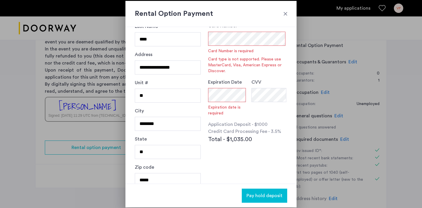
scroll to position [50, 0]
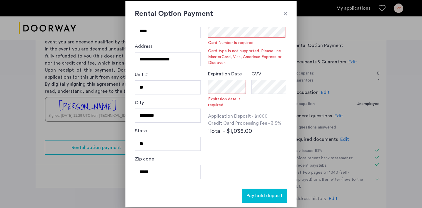
click at [288, 15] on div at bounding box center [286, 14] width 6 height 6
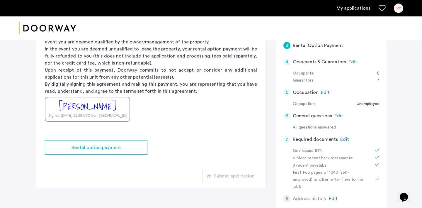
click at [235, 93] on p "By digitally signing this agreement and making this payment, you are representi…" at bounding box center [151, 88] width 212 height 14
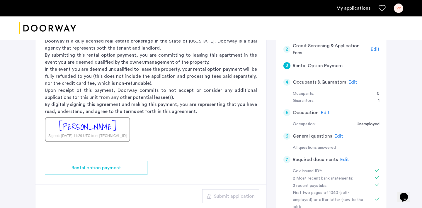
scroll to position [121, 0]
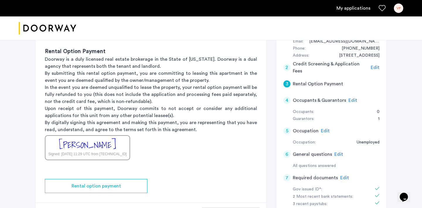
click at [349, 101] on span "Edit" at bounding box center [353, 100] width 9 height 5
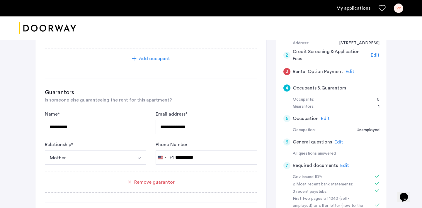
scroll to position [142, 0]
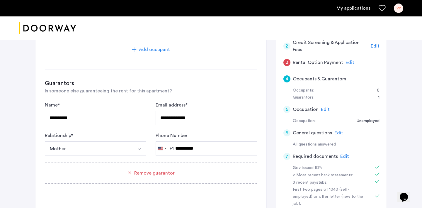
click at [322, 109] on span "Edit" at bounding box center [325, 109] width 9 height 5
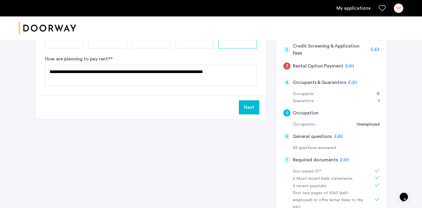
scroll to position [147, 0]
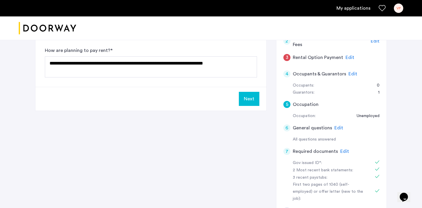
click at [335, 126] on span "Edit" at bounding box center [339, 128] width 9 height 5
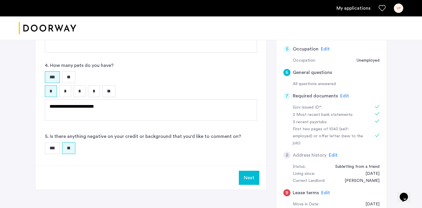
scroll to position [201, 0]
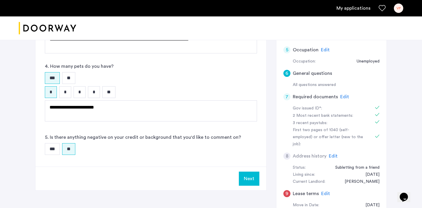
click at [343, 98] on span "Edit" at bounding box center [344, 96] width 9 height 5
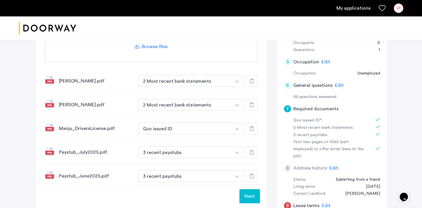
scroll to position [188, 0]
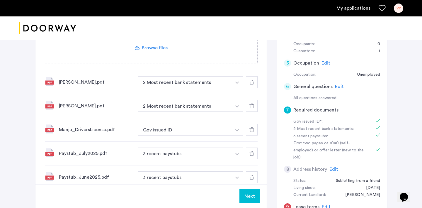
click at [252, 82] on icon at bounding box center [252, 82] width 5 height 5
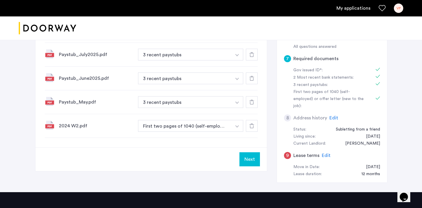
scroll to position [180, 0]
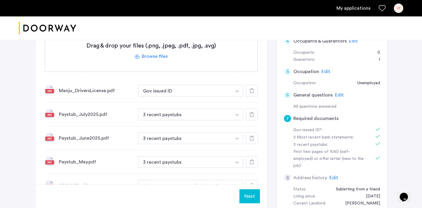
click at [159, 55] on label at bounding box center [151, 51] width 212 height 42
click at [0, 0] on input "file" at bounding box center [0, 0] width 0 height 0
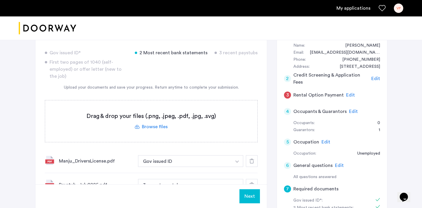
scroll to position [112, 0]
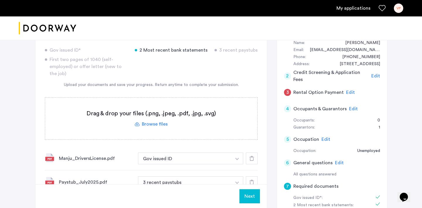
click at [377, 79] on div "Edit" at bounding box center [376, 75] width 9 height 7
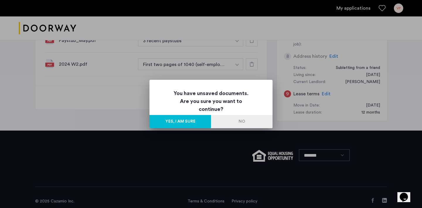
click at [199, 125] on button "Yes, I am sure" at bounding box center [181, 121] width 62 height 13
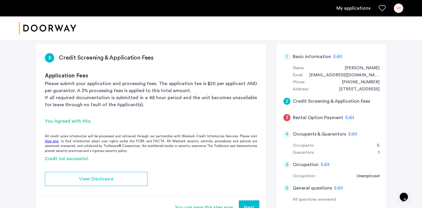
scroll to position [76, 0]
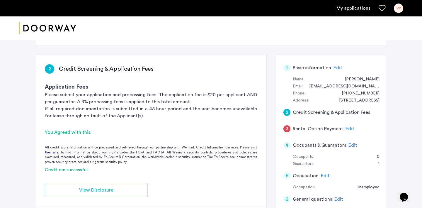
click at [338, 70] on span "Edit" at bounding box center [338, 67] width 9 height 5
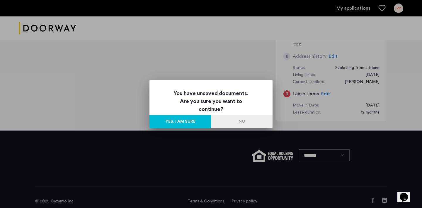
click at [201, 122] on button "Yes, I am sure" at bounding box center [181, 121] width 62 height 13
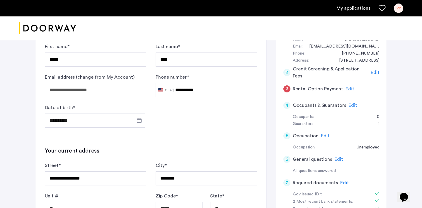
scroll to position [141, 0]
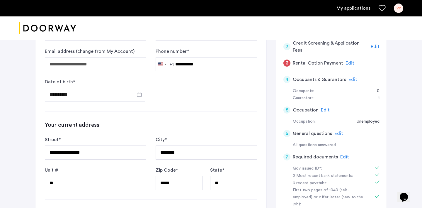
click at [325, 113] on div "Edit" at bounding box center [325, 109] width 9 height 7
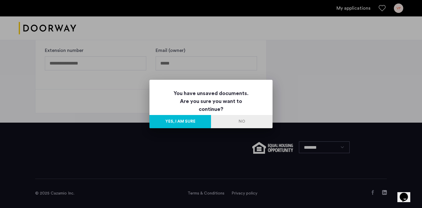
scroll to position [0, 0]
click at [200, 119] on button "Yes, I am sure" at bounding box center [181, 121] width 62 height 13
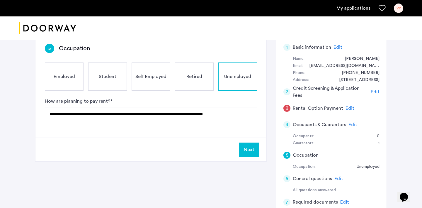
scroll to position [88, 0]
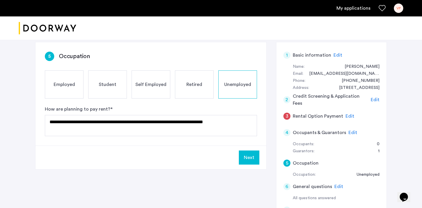
click at [74, 95] on div "Employed" at bounding box center [64, 84] width 39 height 28
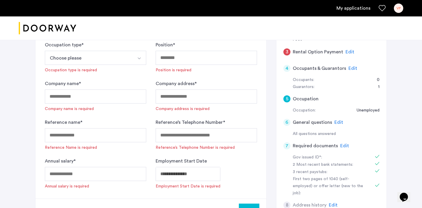
scroll to position [149, 0]
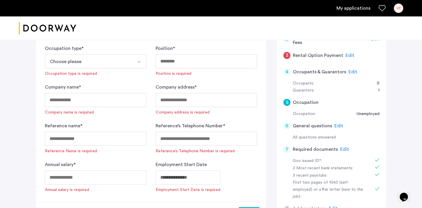
click at [104, 69] on div "Occupation type * Choose please Part-Time Full-Time Seasonal Internship Occupat…" at bounding box center [95, 61] width 101 height 32
click at [99, 65] on button "Choose please" at bounding box center [89, 61] width 88 height 14
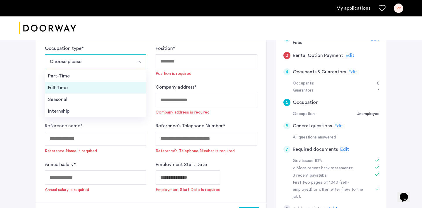
click at [95, 91] on div "Full-Time" at bounding box center [95, 87] width 95 height 7
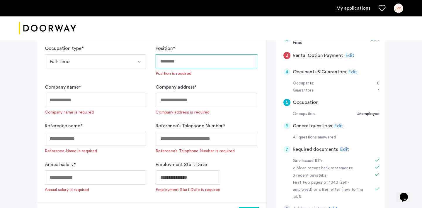
click at [199, 65] on input "Position *" at bounding box center [206, 61] width 101 height 14
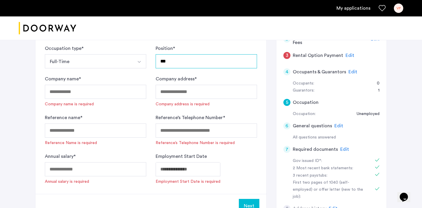
type input "***"
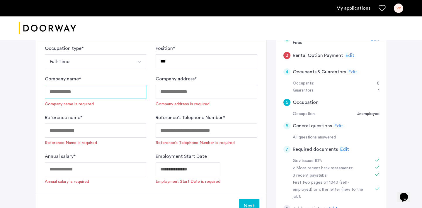
click at [102, 94] on input "Company name *" at bounding box center [95, 92] width 101 height 14
type input "**********"
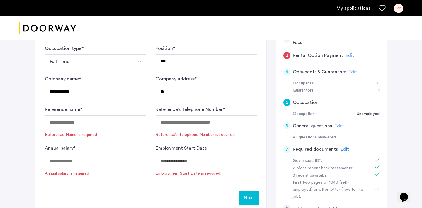
type input "*"
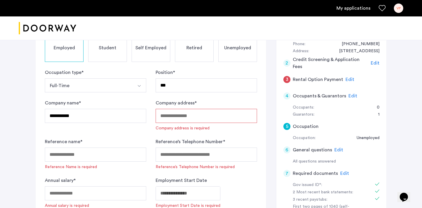
scroll to position [122, 0]
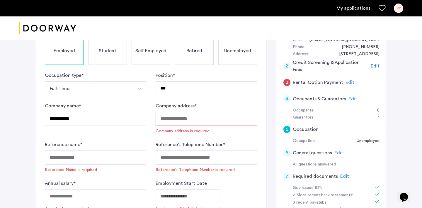
click at [230, 54] on span "Unemployed" at bounding box center [237, 50] width 27 height 7
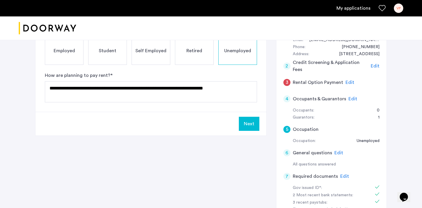
click at [248, 128] on button "Next" at bounding box center [249, 124] width 21 height 14
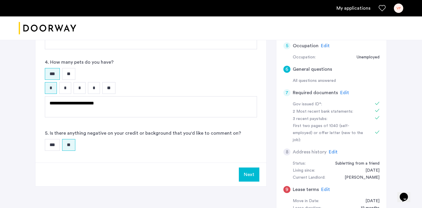
scroll to position [188, 0]
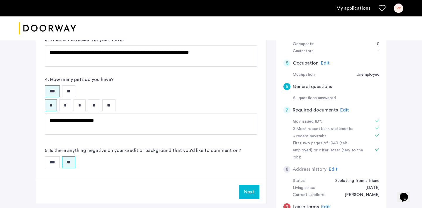
click at [248, 190] on button "Next" at bounding box center [249, 192] width 21 height 14
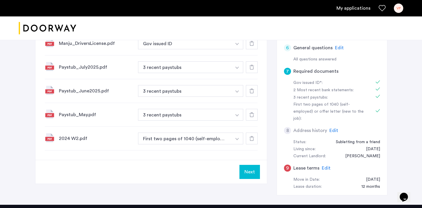
scroll to position [205, 0]
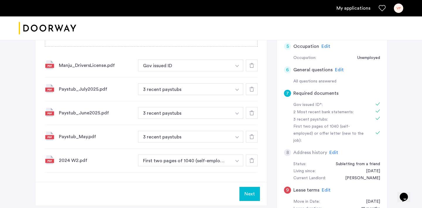
click at [252, 161] on icon at bounding box center [252, 160] width 5 height 5
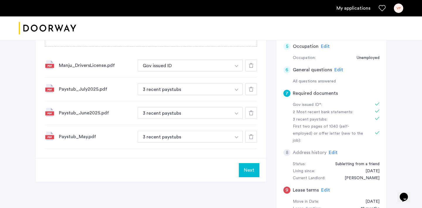
click at [252, 138] on icon at bounding box center [251, 136] width 5 height 5
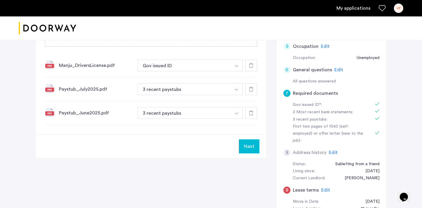
click at [249, 119] on div "Paystub_June2025.pdf 3 recent paystubs + 2 Most recent bank statements 3 recent…" at bounding box center [151, 113] width 212 height 24
click at [249, 115] on div at bounding box center [251, 113] width 12 height 12
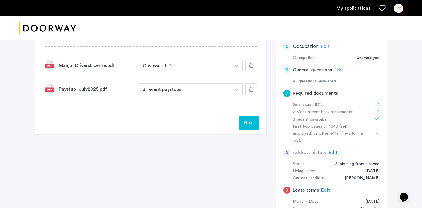
click at [250, 95] on div at bounding box center [251, 89] width 12 height 12
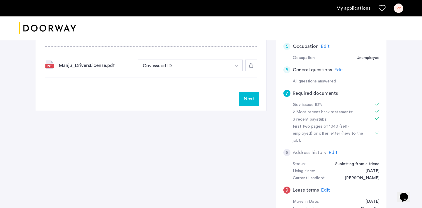
click at [251, 69] on div at bounding box center [251, 66] width 12 height 12
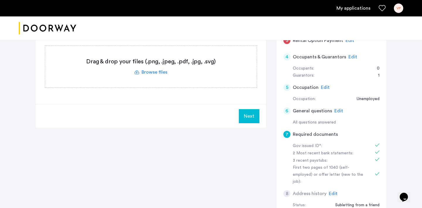
scroll to position [144, 0]
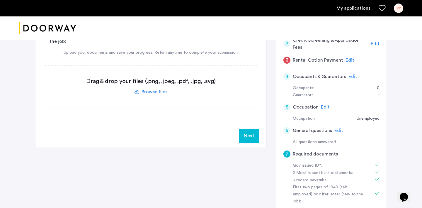
click at [152, 93] on label at bounding box center [151, 86] width 212 height 42
click at [0, 0] on input "file" at bounding box center [0, 0] width 0 height 0
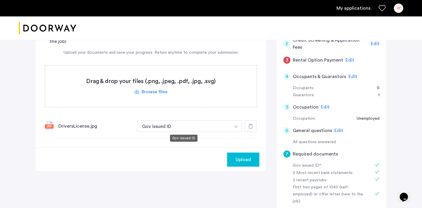
click at [181, 127] on button "Gov issued ID" at bounding box center [183, 126] width 93 height 12
click at [177, 150] on div "Upload" at bounding box center [150, 160] width 231 height 24
click at [112, 169] on div "Upload" at bounding box center [150, 160] width 231 height 24
click at [162, 94] on label at bounding box center [151, 86] width 212 height 42
click at [0, 0] on input "file" at bounding box center [0, 0] width 0 height 0
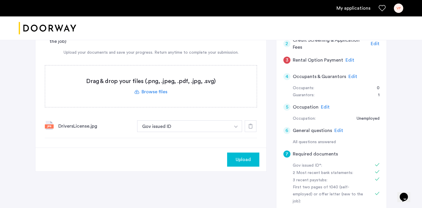
click at [133, 82] on label at bounding box center [151, 86] width 212 height 42
click at [0, 0] on input "file" at bounding box center [0, 0] width 0 height 0
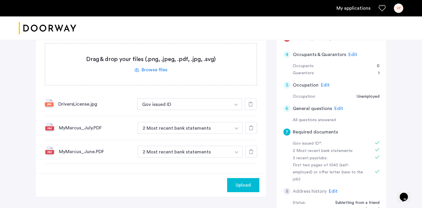
scroll to position [181, 0]
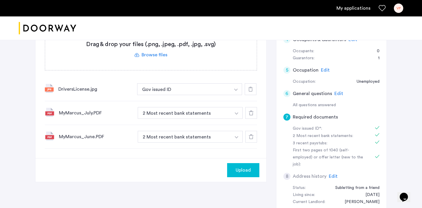
click at [240, 174] on button "Upload" at bounding box center [243, 170] width 32 height 14
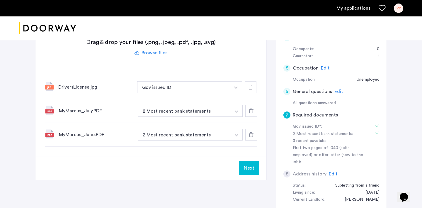
scroll to position [141, 0]
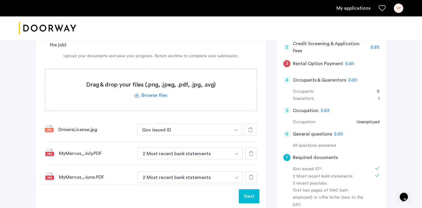
click at [244, 198] on button "Next" at bounding box center [249, 196] width 21 height 14
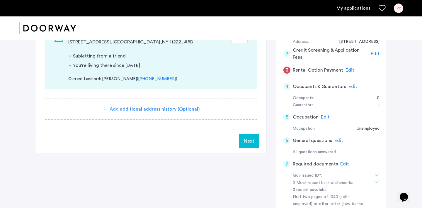
scroll to position [162, 0]
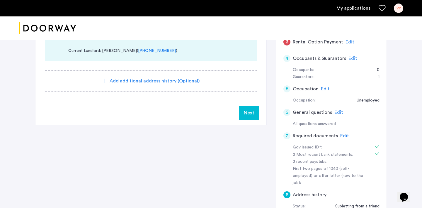
click at [248, 117] on button "Next" at bounding box center [249, 113] width 21 height 14
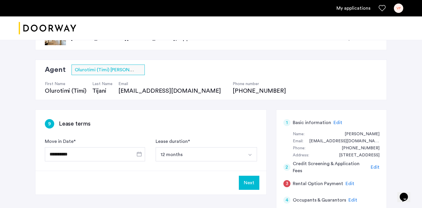
scroll to position [70, 0]
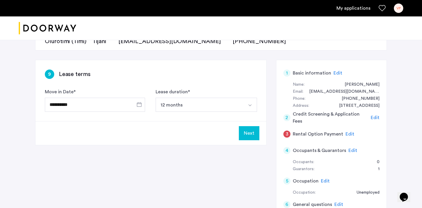
click at [248, 128] on button "Next" at bounding box center [249, 133] width 21 height 14
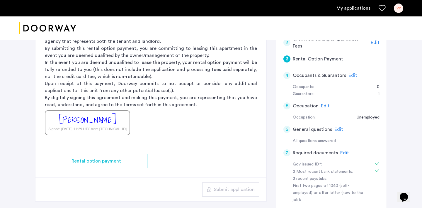
scroll to position [142, 0]
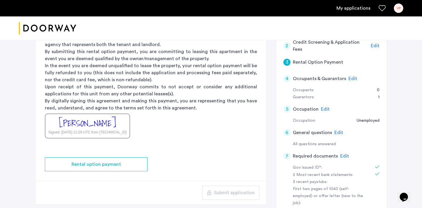
click at [359, 82] on div "4 Occupants & Guarantors Edit" at bounding box center [332, 78] width 96 height 16
click at [352, 80] on span "Edit" at bounding box center [353, 78] width 9 height 5
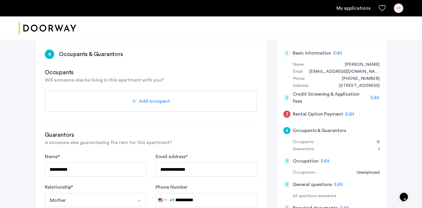
scroll to position [90, 0]
click at [376, 100] on span "Edit" at bounding box center [375, 98] width 9 height 5
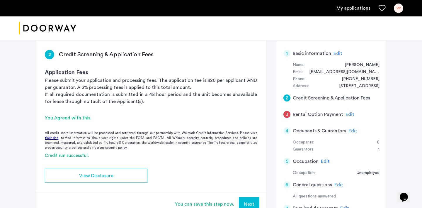
click at [347, 113] on span "Edit" at bounding box center [350, 114] width 9 height 5
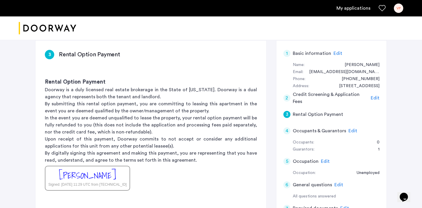
click at [353, 129] on span "Edit" at bounding box center [353, 130] width 9 height 5
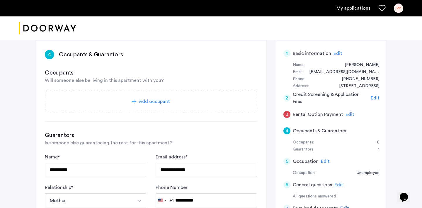
scroll to position [94, 0]
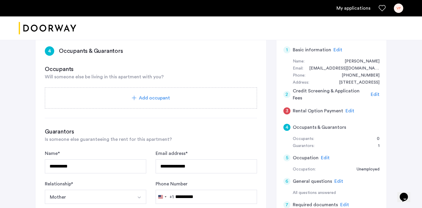
click at [327, 155] on span "Edit" at bounding box center [325, 157] width 9 height 5
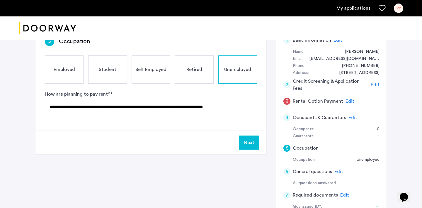
scroll to position [104, 0]
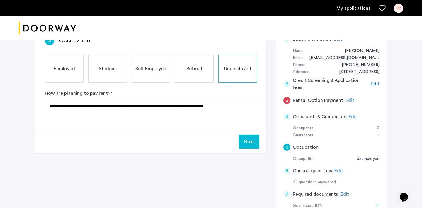
click at [338, 169] on span "Edit" at bounding box center [339, 170] width 9 height 5
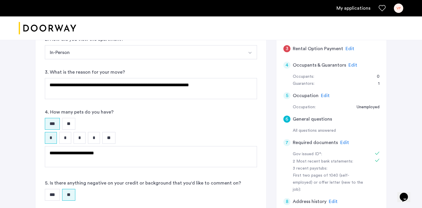
scroll to position [165, 0]
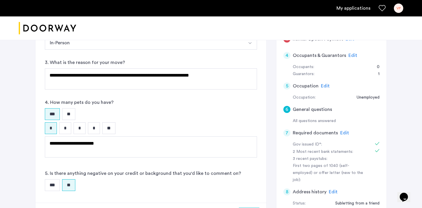
click at [343, 135] on span "Edit" at bounding box center [344, 132] width 9 height 5
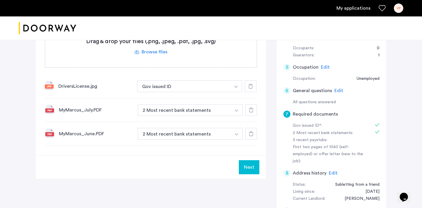
scroll to position [172, 0]
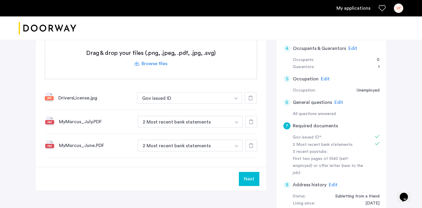
click at [338, 103] on span "Edit" at bounding box center [339, 102] width 9 height 5
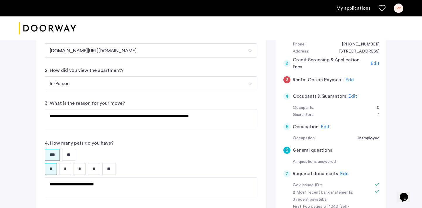
scroll to position [137, 0]
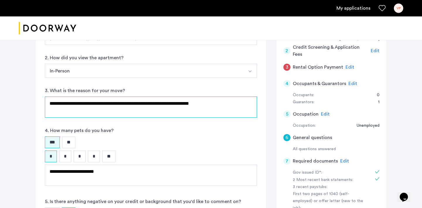
click at [113, 104] on textarea "**********" at bounding box center [151, 106] width 212 height 21
click at [94, 104] on textarea "**********" at bounding box center [151, 106] width 212 height 21
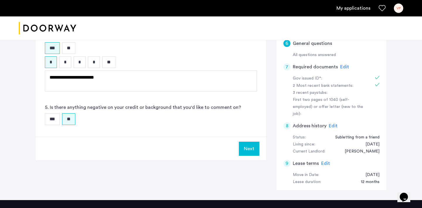
scroll to position [257, 0]
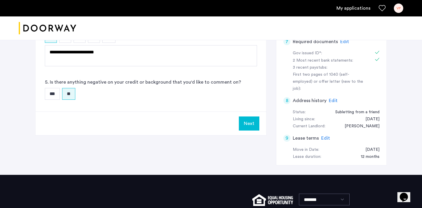
type textarea "**********"
click at [257, 123] on button "Next" at bounding box center [249, 123] width 21 height 14
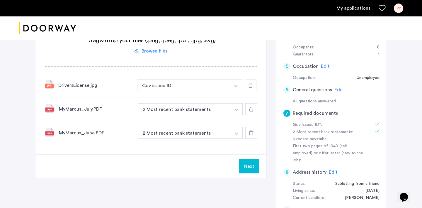
scroll to position [223, 0]
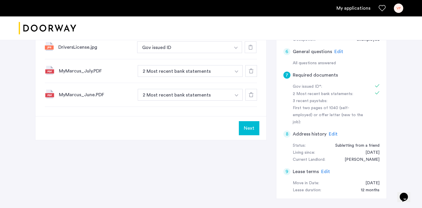
click at [282, 89] on div "1 Basic information Edit Name: [PERSON_NAME] Email: [EMAIL_ADDRESS][DOMAIN_NAME…" at bounding box center [331, 53] width 111 height 292
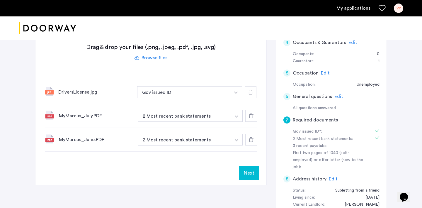
scroll to position [174, 0]
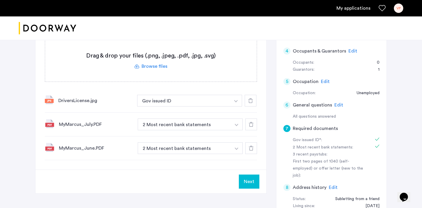
click at [354, 50] on span "Edit" at bounding box center [353, 51] width 9 height 5
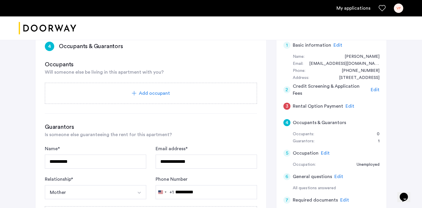
scroll to position [91, 0]
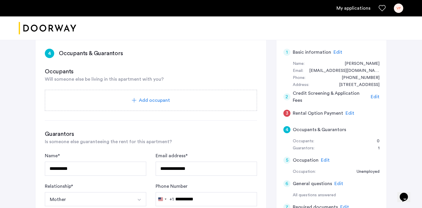
click at [184, 95] on div "Add occupant" at bounding box center [151, 100] width 212 height 21
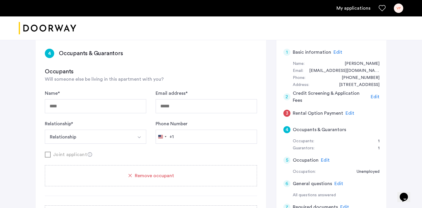
click at [106, 131] on button "Relationship" at bounding box center [89, 137] width 88 height 14
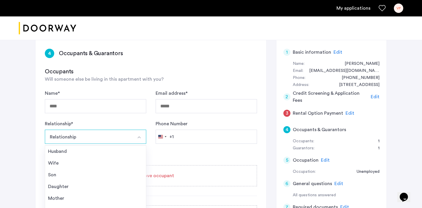
scroll to position [139, 0]
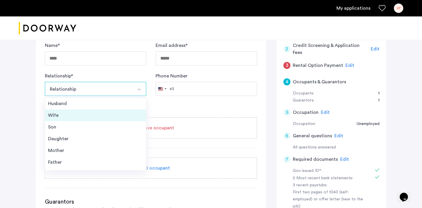
click at [45, 114] on li "Wife" at bounding box center [95, 115] width 101 height 12
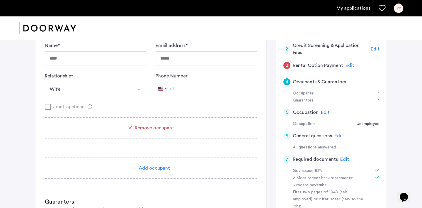
click at [141, 134] on div "Remove occupant" at bounding box center [151, 127] width 212 height 21
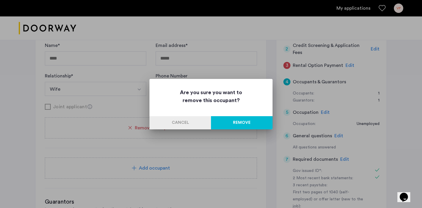
scroll to position [0, 0]
click at [237, 122] on button "Remove" at bounding box center [242, 122] width 62 height 13
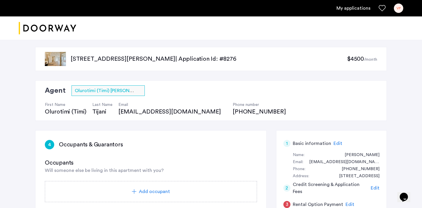
click at [394, 6] on link "VP" at bounding box center [398, 8] width 9 height 9
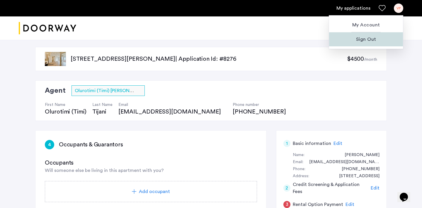
click at [370, 36] on span "Sign Out" at bounding box center [366, 39] width 65 height 7
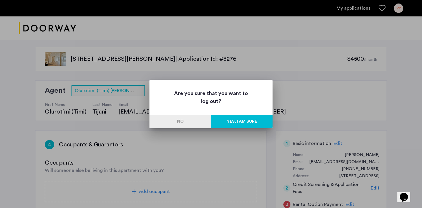
click at [240, 123] on button "Yes, I am sure" at bounding box center [242, 121] width 62 height 13
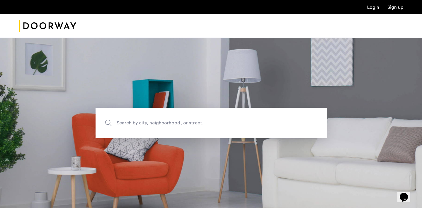
click at [376, 5] on link "Login" at bounding box center [373, 7] width 12 height 5
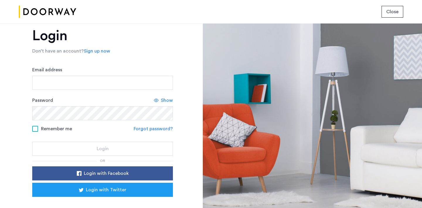
scroll to position [18, 0]
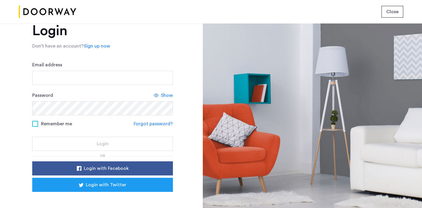
click at [97, 47] on link "Sign up now" at bounding box center [97, 46] width 26 height 7
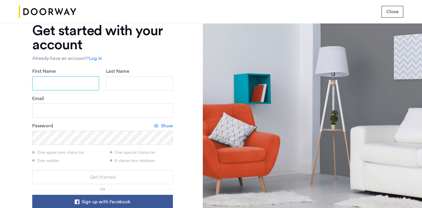
click at [79, 83] on input "First Name" at bounding box center [65, 83] width 67 height 14
type input "*"
type input "*****"
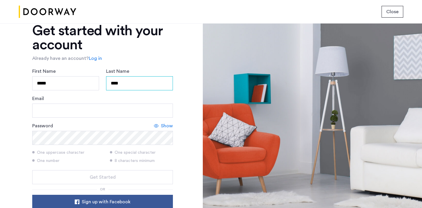
type input "****"
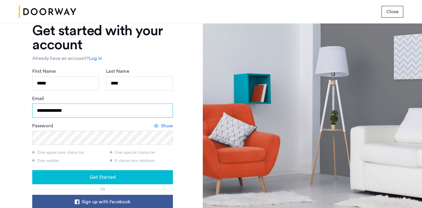
type input "**********"
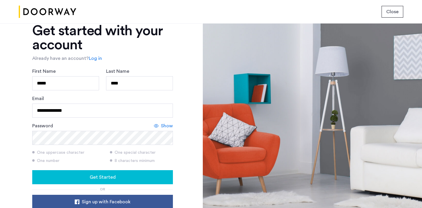
click at [157, 123] on icon at bounding box center [156, 125] width 5 height 5
click at [107, 175] on span "Get Started" at bounding box center [103, 177] width 26 height 7
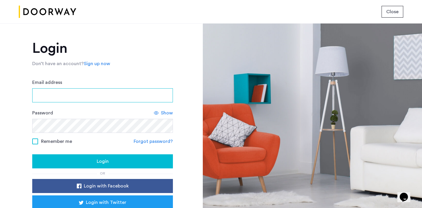
type input "**********"
click at [97, 160] on span "Login" at bounding box center [103, 161] width 12 height 7
